Goal: Transaction & Acquisition: Purchase product/service

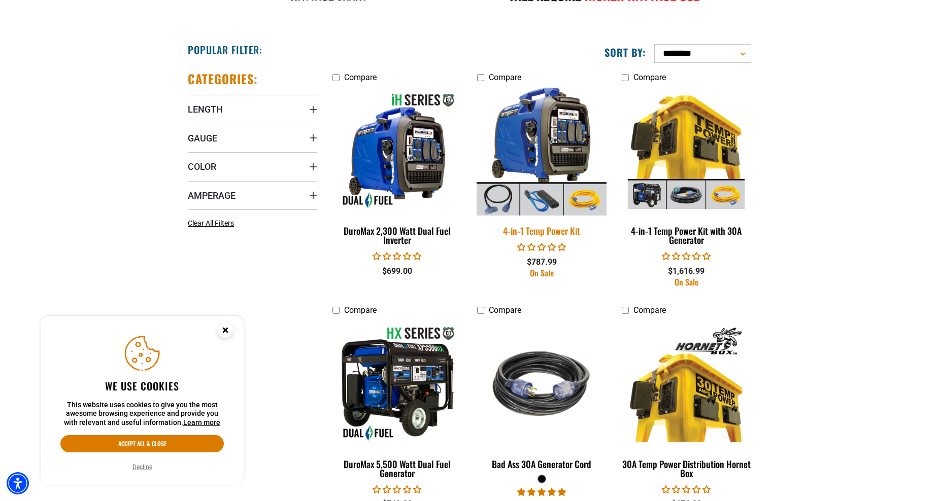
scroll to position [573, 0]
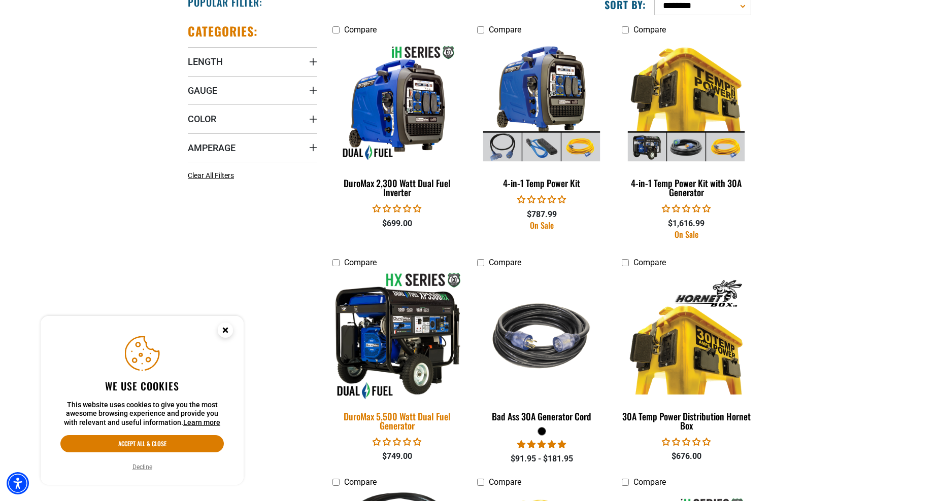
click at [403, 333] on img at bounding box center [397, 337] width 142 height 130
